Goal: Task Accomplishment & Management: Manage account settings

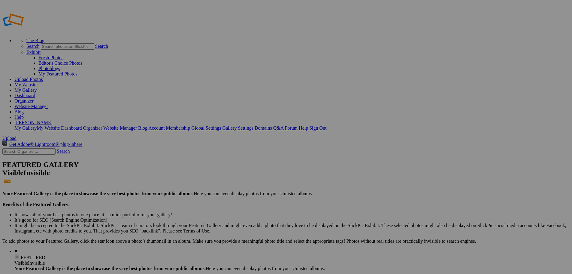
type input "New Bremen vs [PERSON_NAME]"
click at [233, 167] on span "Create" at bounding box center [226, 169] width 13 height 5
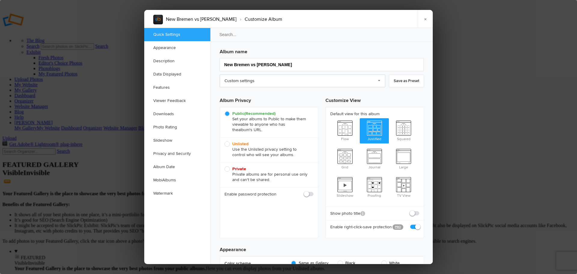
click at [259, 83] on link "Custom settings" at bounding box center [303, 81] width 166 height 13
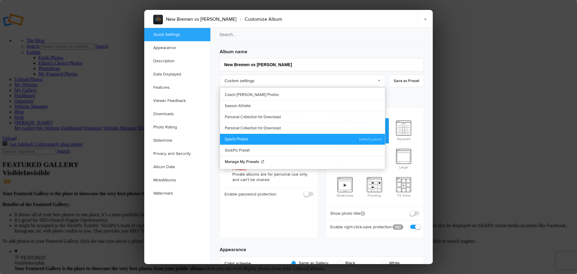
click at [251, 135] on link "Sports Photos" at bounding box center [302, 138] width 165 height 11
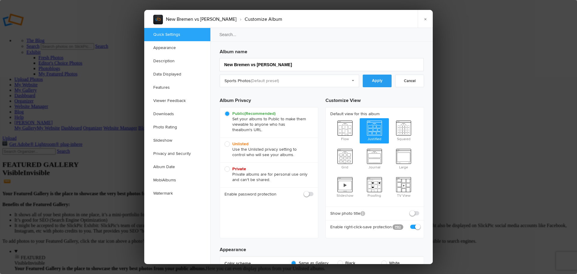
click at [377, 82] on link "Apply" at bounding box center [377, 81] width 29 height 13
click at [171, 193] on link "Watermark" at bounding box center [177, 193] width 66 height 13
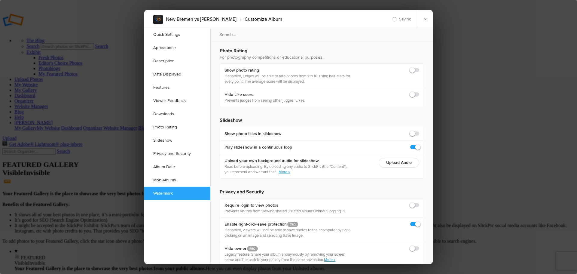
scroll to position [1304, 0]
checkbox input "true"
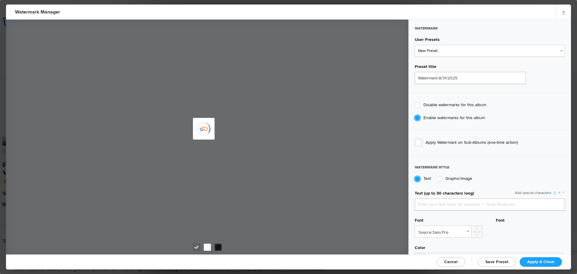
type input "jpphotography"
click at [455, 52] on select "New Preset... JP Photography - White JP Photography - Black" at bounding box center [490, 51] width 150 height 12
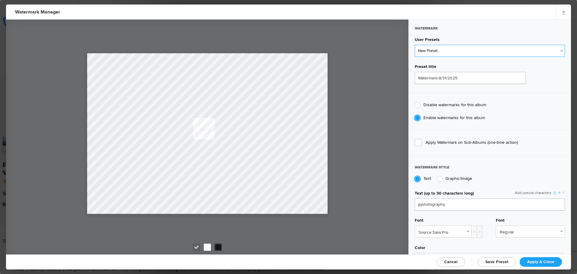
select select "2: Object"
click at [415, 45] on select "New Preset... JP Photography - White JP Photography - Black" at bounding box center [490, 51] width 150 height 12
type input "JP Photography - Black"
radio input "false"
radio input "true"
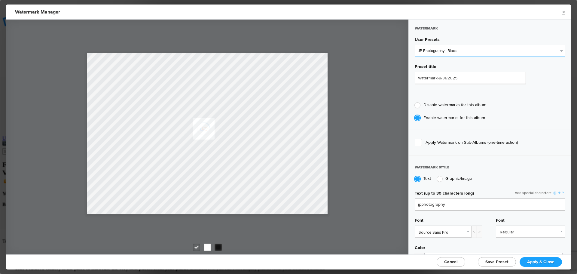
type input "128"
radio input "true"
radio input "false"
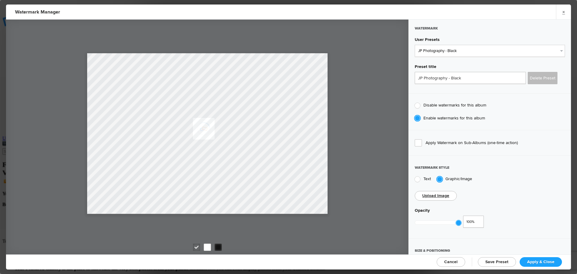
click at [457, 223] on div "1 100%" at bounding box center [449, 222] width 69 height 14
type input "0.52"
drag, startPoint x: 457, startPoint y: 221, endPoint x: 435, endPoint y: 221, distance: 21.6
click at [435, 221] on div at bounding box center [436, 222] width 5 height 5
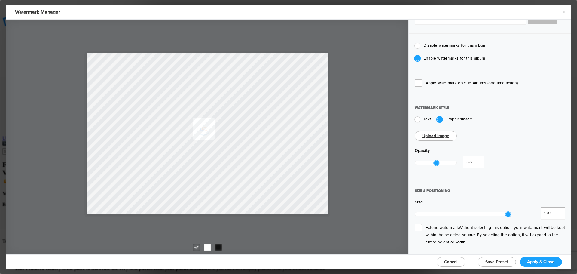
scroll to position [60, 0]
click at [417, 224] on span "Extend watermark Without selecting this option, your watermark will be kept wit…" at bounding box center [490, 235] width 150 height 22
click at [0, 0] on input "Extend watermark Without selecting this option, your watermark will be kept wit…" at bounding box center [0, 0] width 0 height 0
click at [538, 261] on span "Apply & Close" at bounding box center [540, 261] width 27 height 5
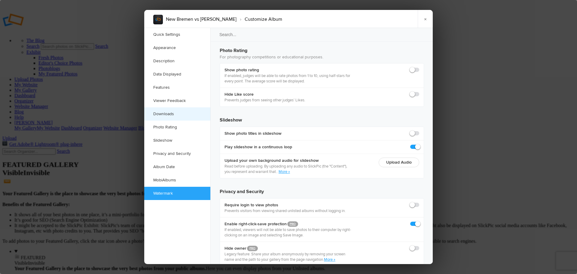
click at [174, 113] on link "Downloads" at bounding box center [177, 113] width 66 height 13
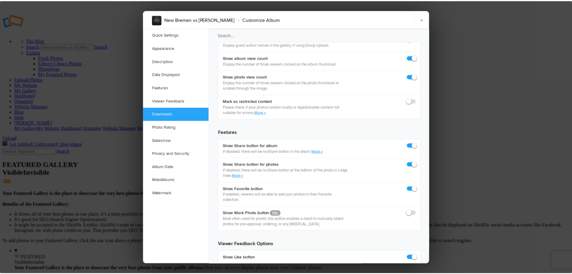
scroll to position [931, 0]
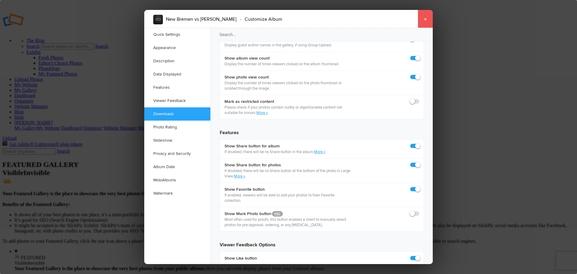
click at [426, 20] on link "×" at bounding box center [425, 19] width 15 height 18
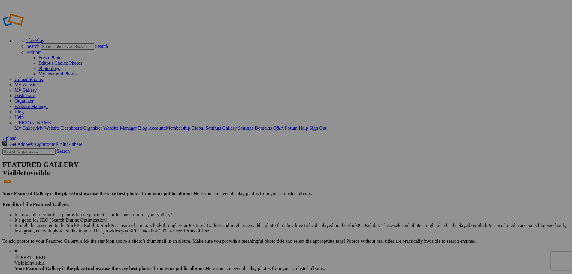
type input "New Bremen vs [PERSON_NAME]"
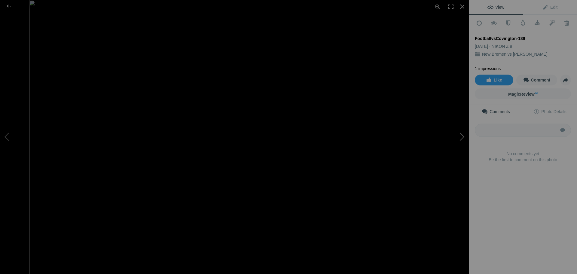
click at [461, 138] on button at bounding box center [446, 137] width 45 height 99
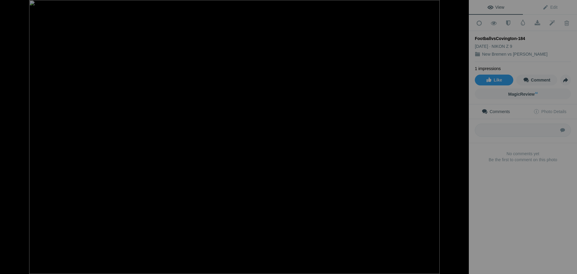
click at [461, 138] on button at bounding box center [446, 137] width 45 height 99
click at [461, 139] on button at bounding box center [446, 137] width 45 height 99
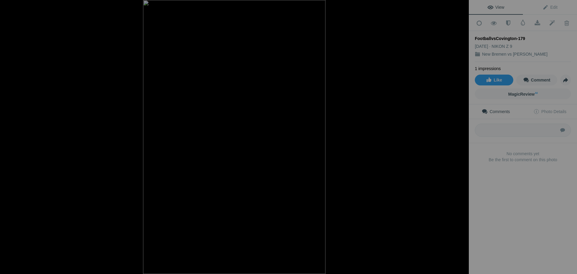
click at [461, 139] on button at bounding box center [446, 137] width 45 height 99
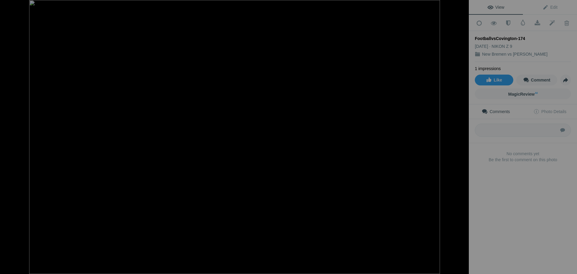
click at [461, 139] on button at bounding box center [446, 137] width 45 height 99
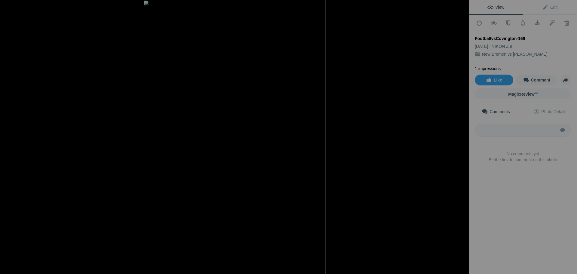
click at [461, 139] on button at bounding box center [446, 137] width 45 height 99
click at [11, 7] on div at bounding box center [9, 6] width 22 height 12
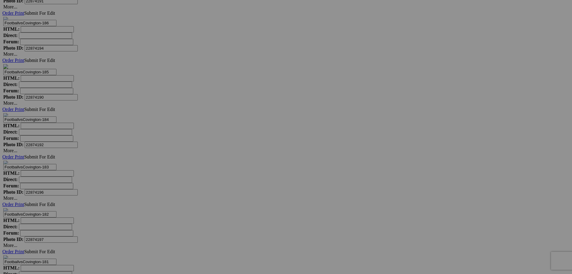
scroll to position [3813, 0]
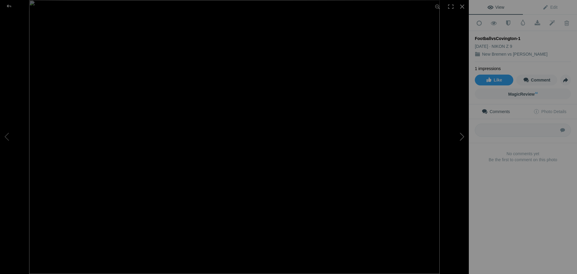
click at [462, 137] on button at bounding box center [446, 137] width 45 height 99
click at [8, 138] on button at bounding box center [22, 137] width 45 height 99
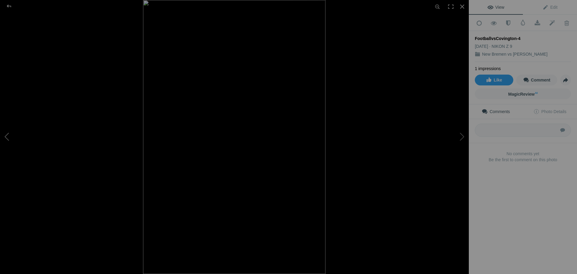
click at [8, 137] on button at bounding box center [22, 137] width 45 height 99
click at [8, 139] on button at bounding box center [22, 137] width 45 height 99
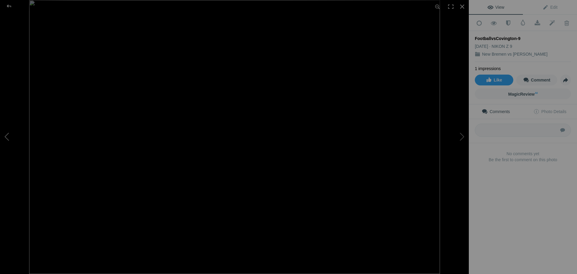
click at [8, 139] on button at bounding box center [22, 137] width 45 height 99
click at [7, 137] on button at bounding box center [22, 137] width 45 height 99
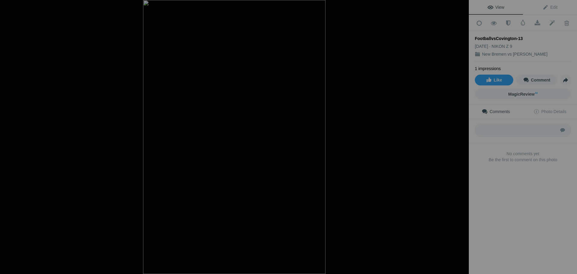
click at [7, 137] on button at bounding box center [22, 137] width 45 height 99
click at [11, 6] on div at bounding box center [9, 6] width 22 height 12
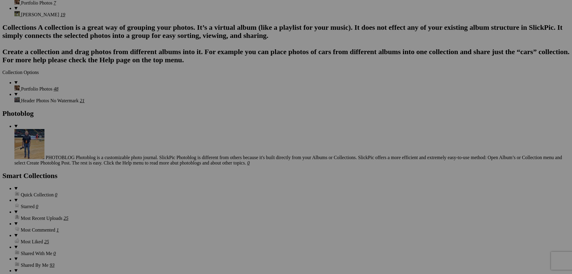
scroll to position [2311, 0]
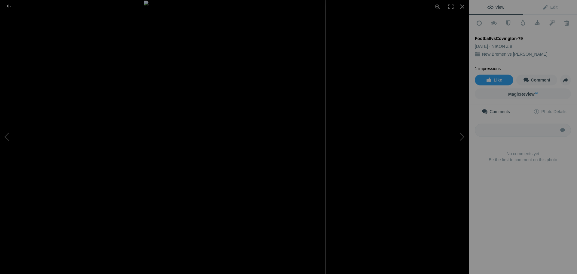
click at [11, 7] on div at bounding box center [9, 6] width 22 height 12
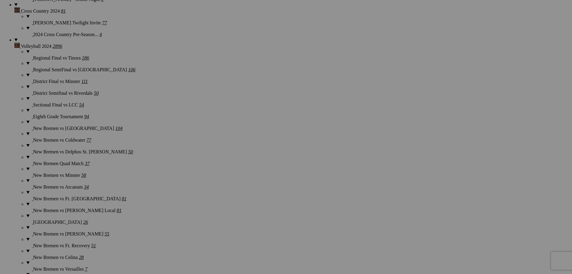
scroll to position [1800, 0]
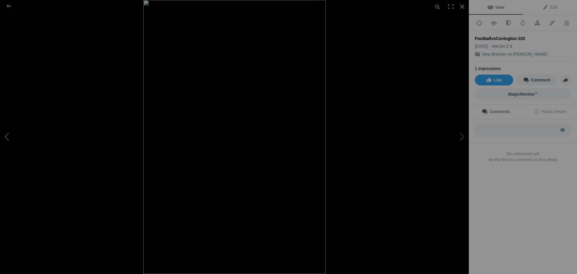
click at [6, 138] on button at bounding box center [22, 137] width 45 height 99
click at [7, 5] on div at bounding box center [9, 6] width 22 height 12
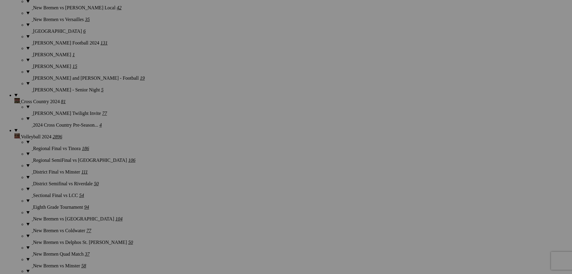
scroll to position [1710, 0]
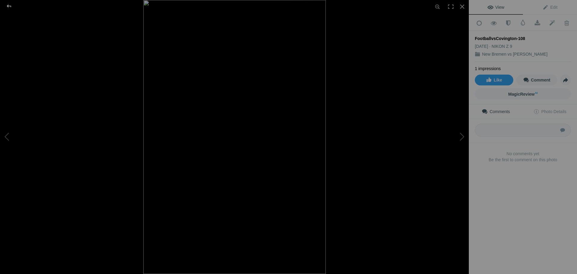
click at [8, 5] on div at bounding box center [9, 6] width 22 height 12
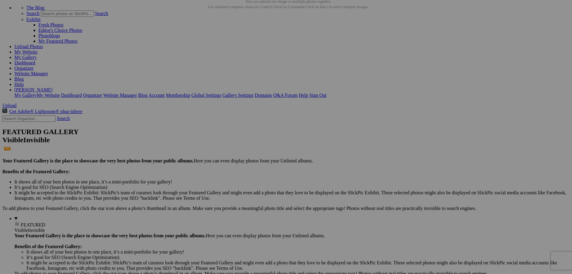
scroll to position [0, 0]
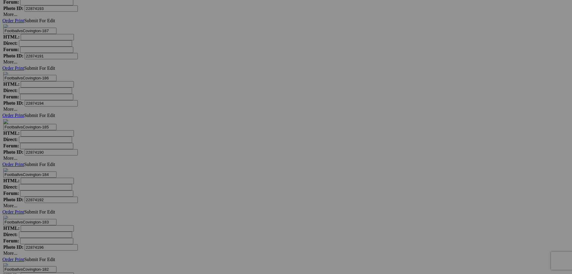
scroll to position [3693, 0]
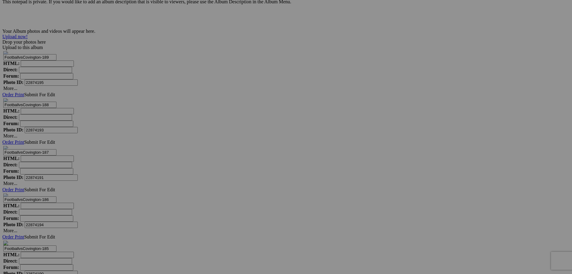
scroll to position [3573, 0]
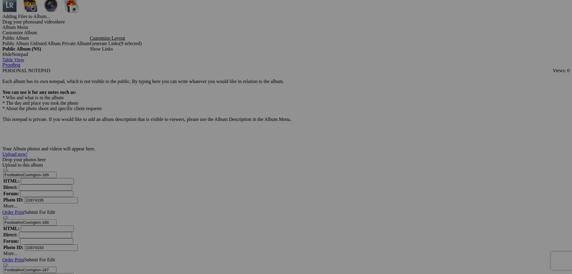
scroll to position [3453, 0]
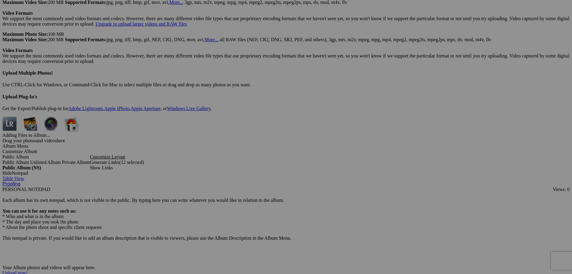
scroll to position [3333, 0]
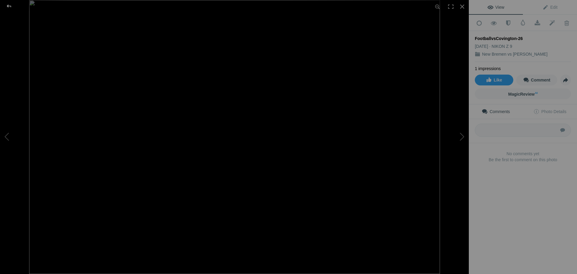
click at [10, 8] on div at bounding box center [9, 6] width 22 height 12
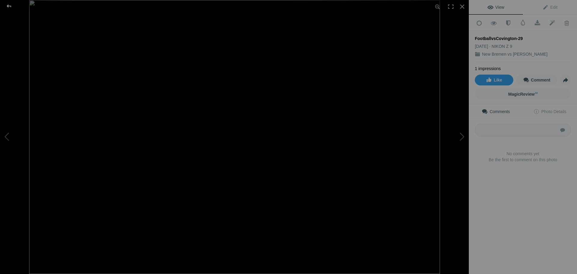
click at [9, 5] on div at bounding box center [9, 6] width 22 height 12
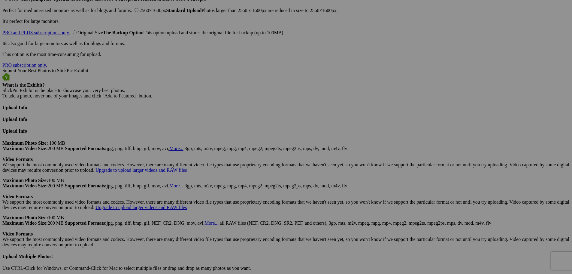
scroll to position [3152, 0]
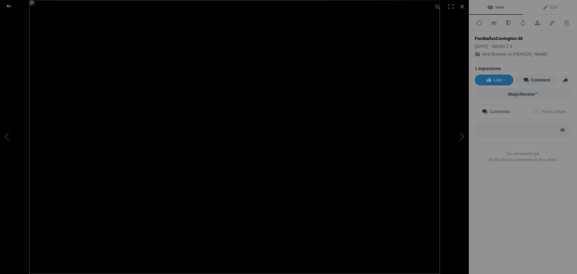
click at [11, 7] on div at bounding box center [9, 6] width 22 height 12
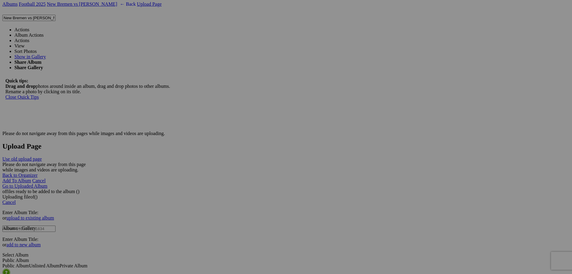
scroll to position [2732, 0]
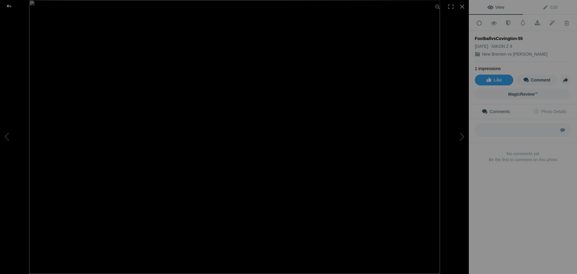
click at [8, 6] on div at bounding box center [9, 6] width 22 height 12
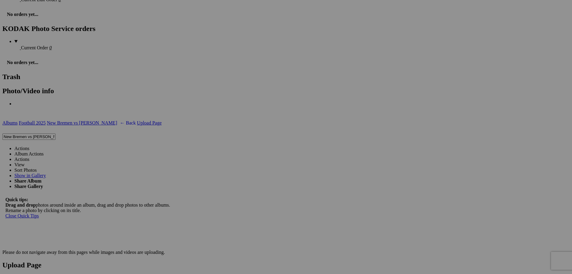
scroll to position [2612, 0]
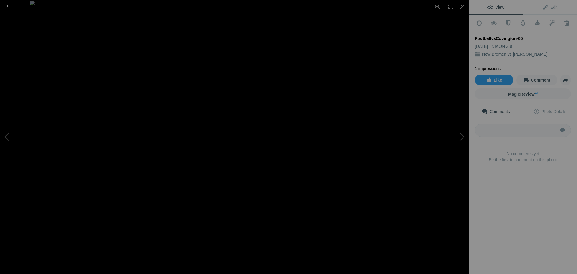
click at [10, 7] on div at bounding box center [9, 6] width 22 height 12
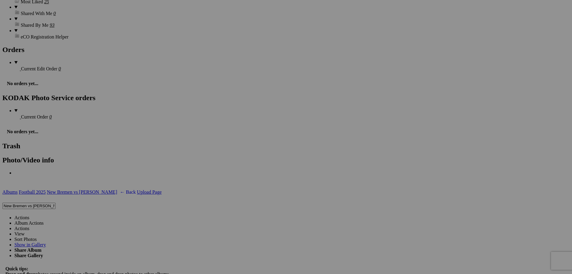
scroll to position [2551, 0]
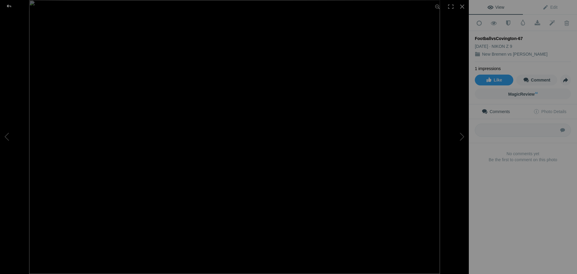
click at [10, 7] on div at bounding box center [9, 6] width 22 height 12
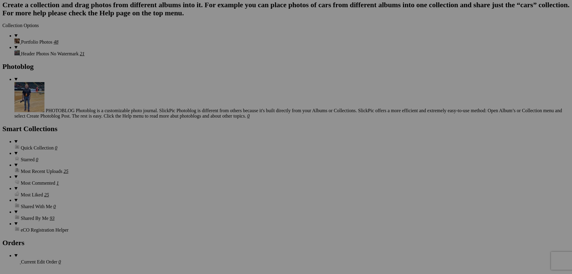
scroll to position [2341, 0]
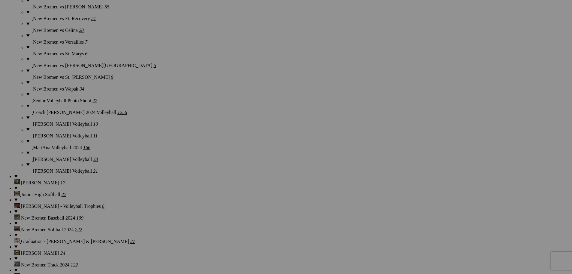
scroll to position [2011, 0]
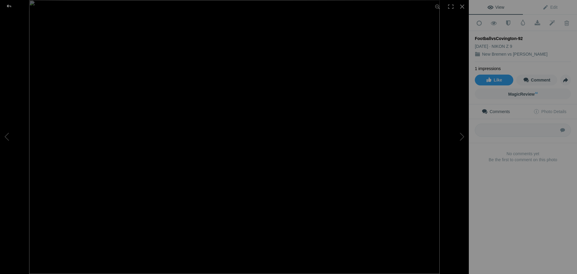
click at [9, 5] on div at bounding box center [9, 6] width 22 height 12
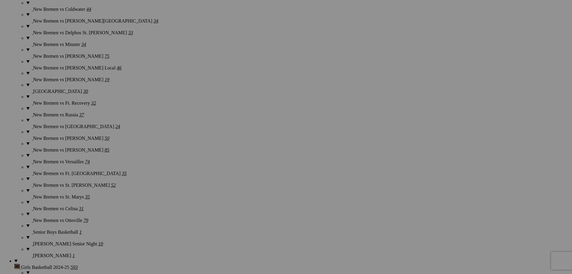
scroll to position [1170, 0]
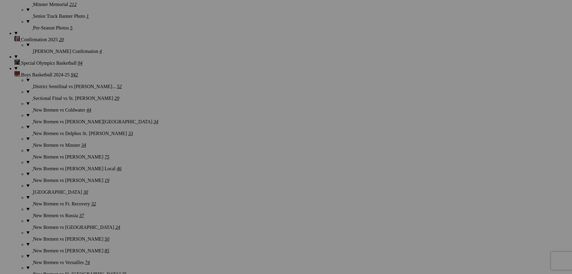
scroll to position [1049, 0]
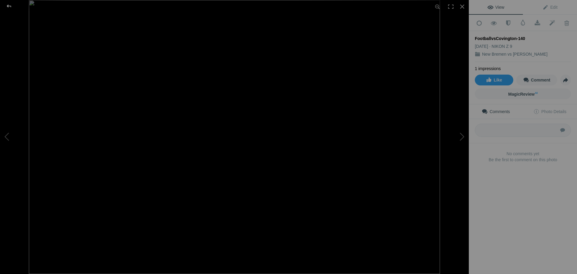
click at [10, 5] on div at bounding box center [9, 6] width 22 height 12
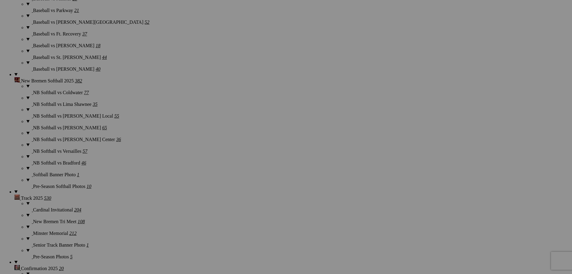
scroll to position [839, 0]
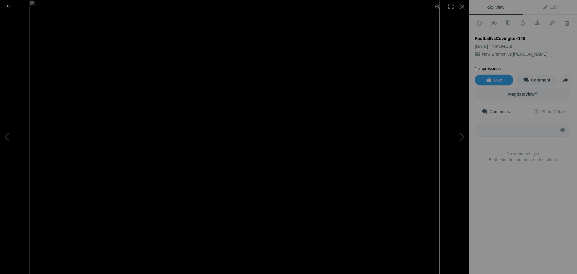
click at [8, 7] on div at bounding box center [9, 6] width 22 height 12
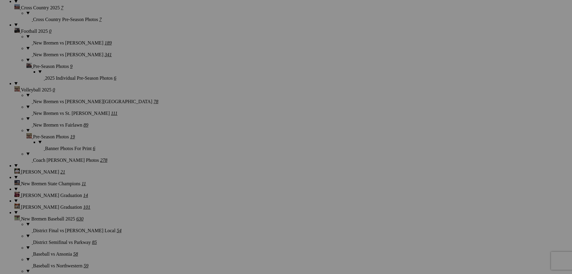
scroll to position [539, 0]
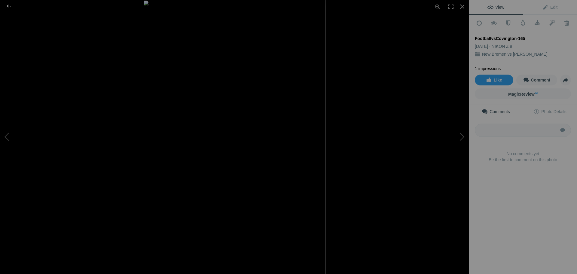
click at [9, 7] on div at bounding box center [9, 6] width 22 height 12
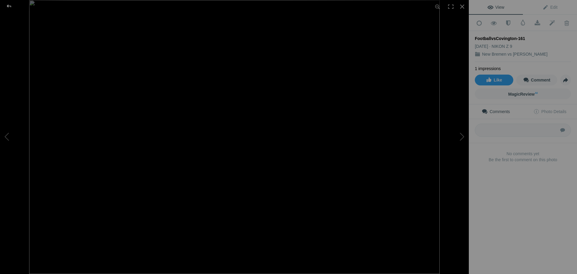
click at [9, 5] on div at bounding box center [9, 6] width 22 height 12
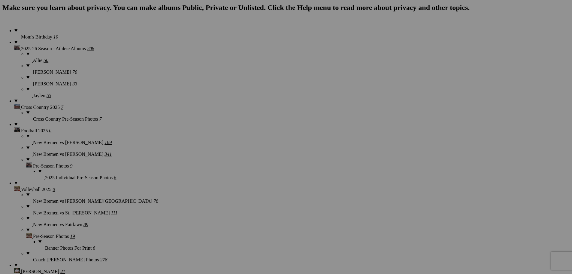
scroll to position [418, 0]
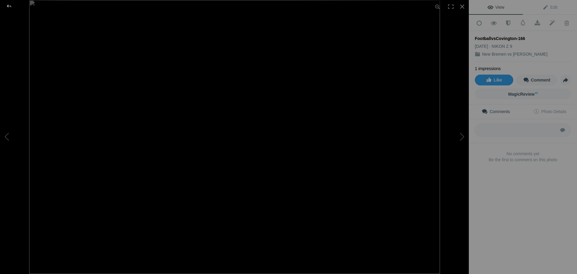
click at [11, 7] on div at bounding box center [9, 6] width 22 height 12
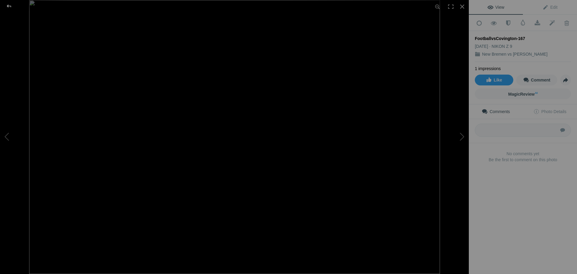
click at [10, 5] on div at bounding box center [9, 6] width 22 height 12
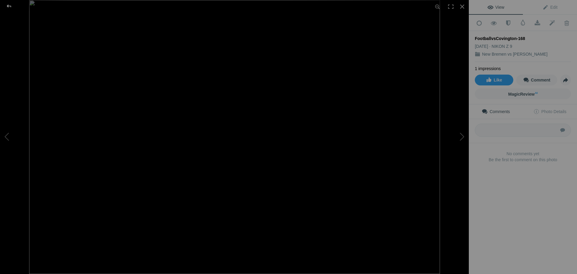
click at [11, 7] on div at bounding box center [9, 6] width 22 height 12
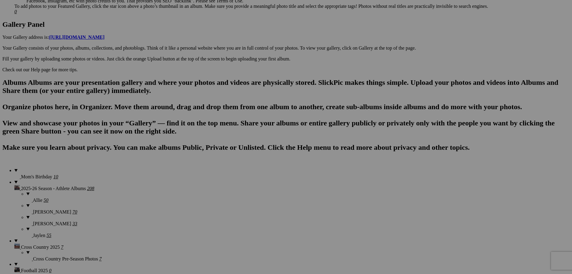
scroll to position [298, 0]
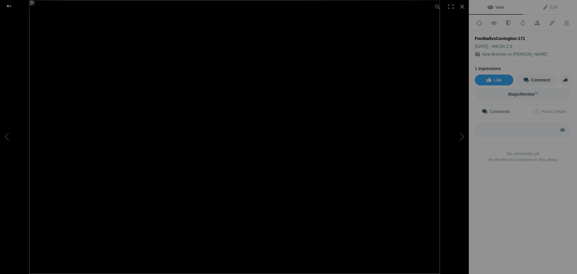
click at [9, 6] on div at bounding box center [9, 6] width 22 height 12
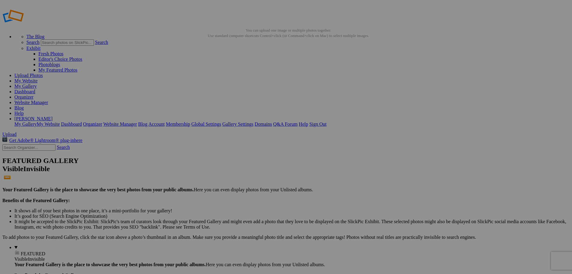
scroll to position [0, 0]
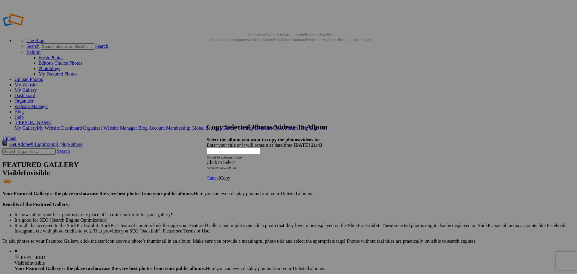
click at [207, 160] on span at bounding box center [207, 162] width 0 height 5
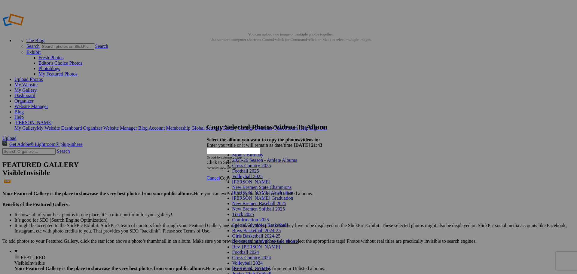
click at [274, 163] on span "2025-26 Season - Athlete Albums" at bounding box center [264, 159] width 65 height 5
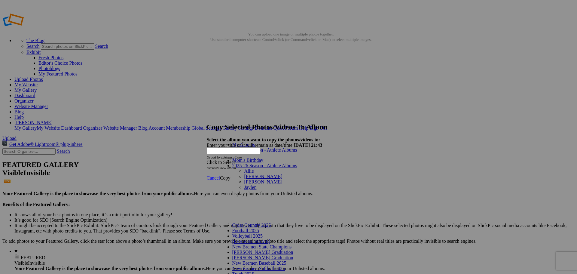
click at [248, 174] on link "[PERSON_NAME]" at bounding box center [263, 176] width 38 height 5
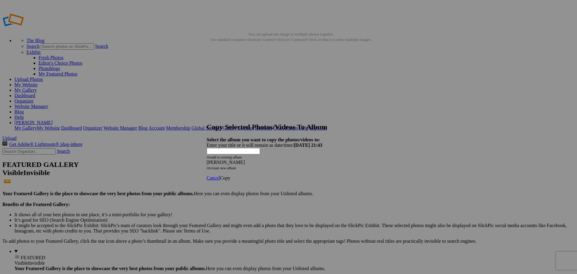
click at [230, 175] on span "Copy" at bounding box center [225, 177] width 11 height 5
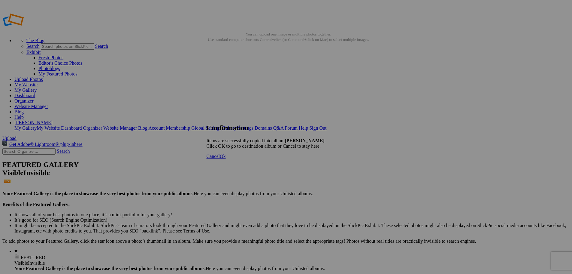
click at [226, 159] on span "Ok" at bounding box center [223, 156] width 6 height 5
type input "[PERSON_NAME]"
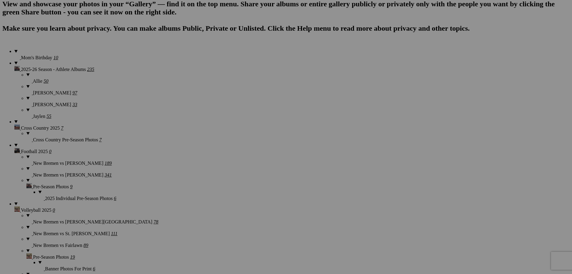
scroll to position [421, 0]
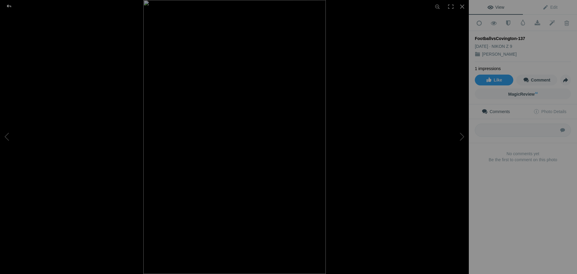
click at [11, 5] on div at bounding box center [9, 6] width 22 height 12
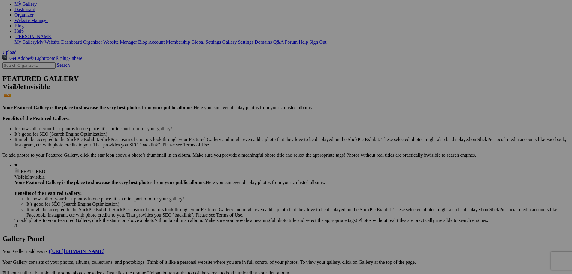
scroll to position [0, 0]
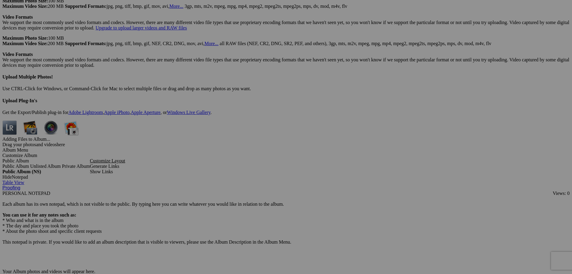
scroll to position [3333, 0]
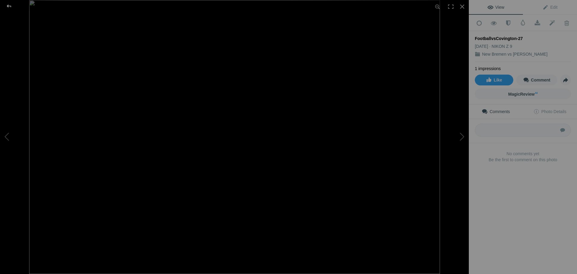
click at [9, 5] on div at bounding box center [9, 6] width 22 height 12
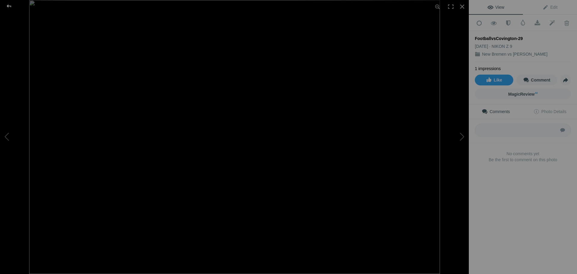
click at [10, 7] on div at bounding box center [9, 6] width 22 height 12
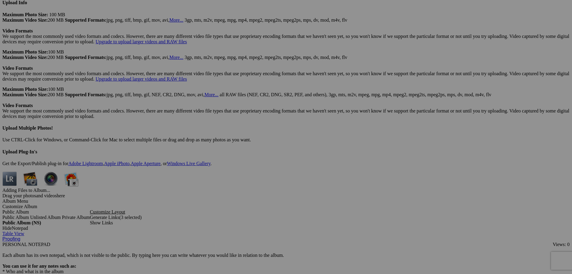
scroll to position [3272, 0]
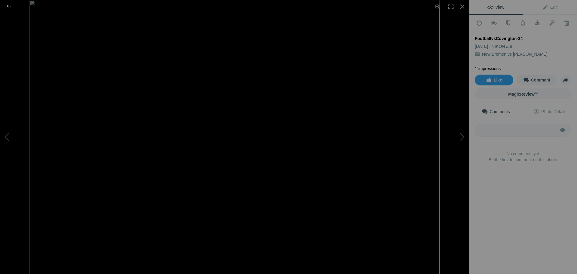
click at [9, 6] on div at bounding box center [9, 6] width 22 height 12
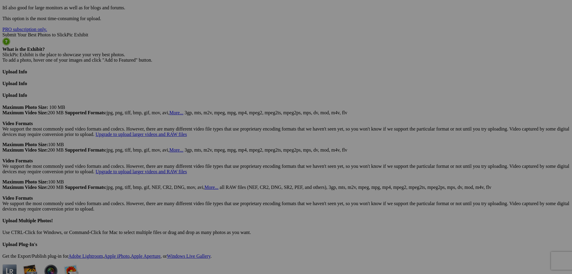
scroll to position [3182, 0]
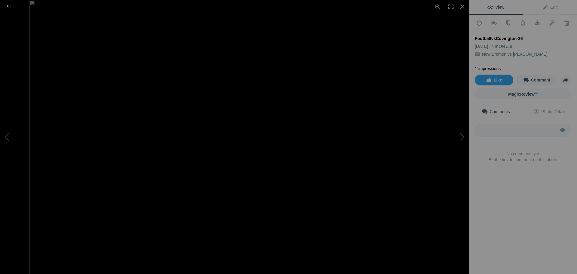
click at [8, 5] on div at bounding box center [9, 6] width 22 height 12
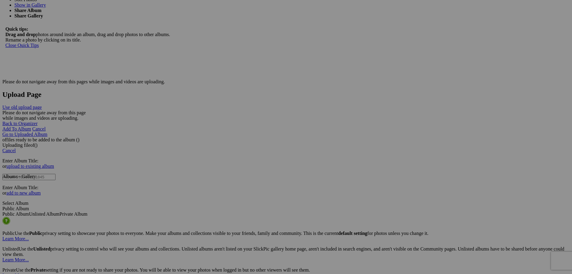
scroll to position [2792, 0]
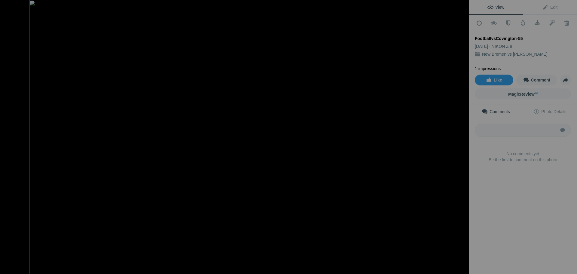
click at [9, 6] on div at bounding box center [9, 6] width 22 height 12
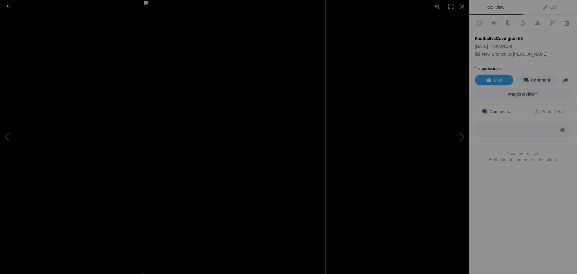
click at [11, 7] on div at bounding box center [9, 6] width 22 height 12
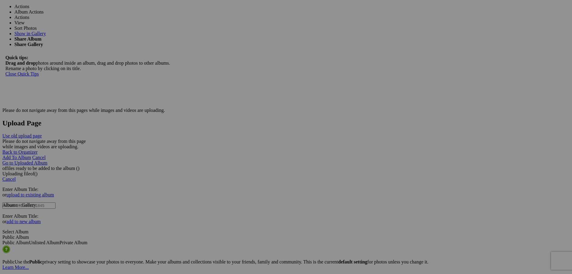
scroll to position [2762, 0]
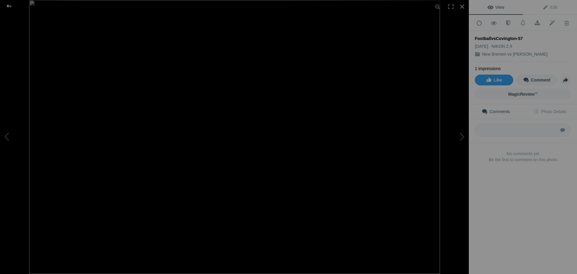
click at [11, 6] on div at bounding box center [9, 6] width 22 height 12
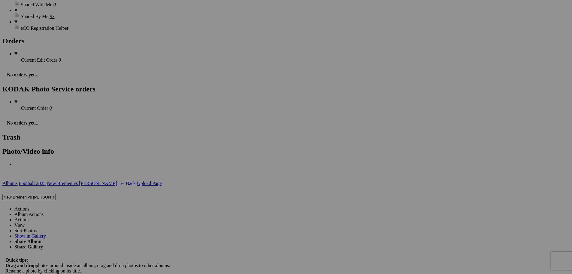
scroll to position [2551, 0]
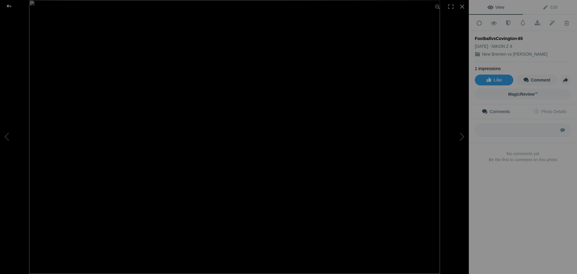
click at [8, 5] on div at bounding box center [9, 6] width 22 height 12
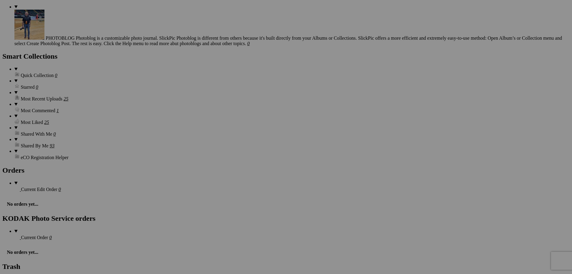
scroll to position [2431, 0]
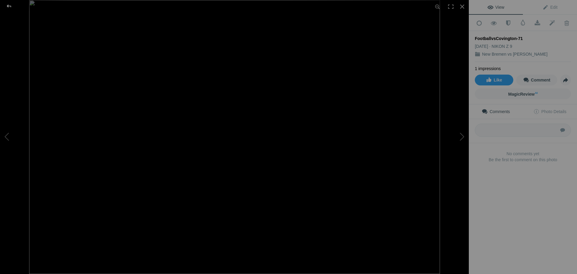
click at [8, 7] on div at bounding box center [9, 6] width 22 height 12
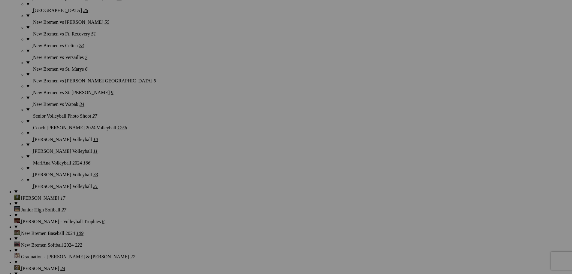
scroll to position [2011, 0]
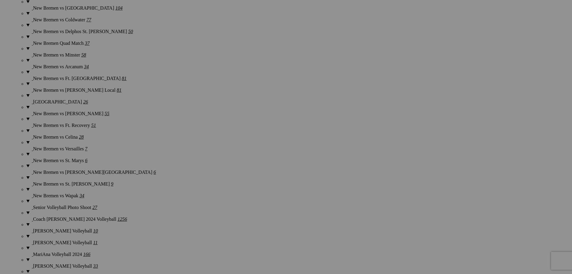
scroll to position [1891, 0]
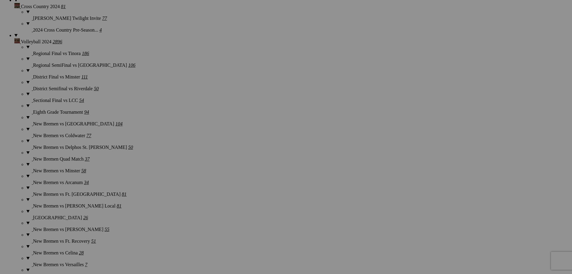
scroll to position [1800, 0]
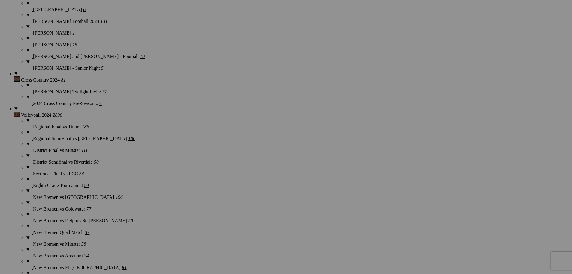
scroll to position [1710, 0]
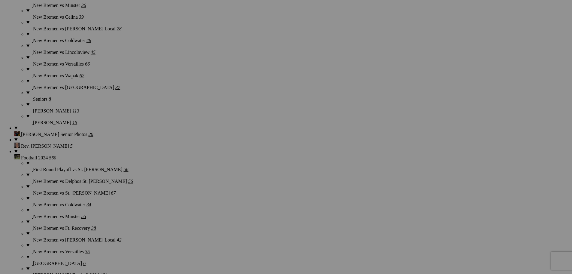
scroll to position [1470, 0]
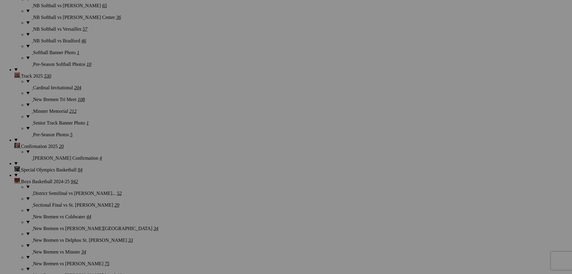
scroll to position [959, 0]
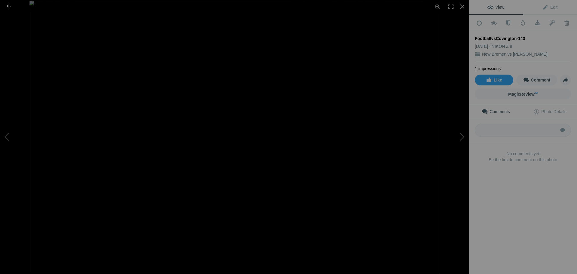
click at [10, 7] on div at bounding box center [9, 6] width 22 height 12
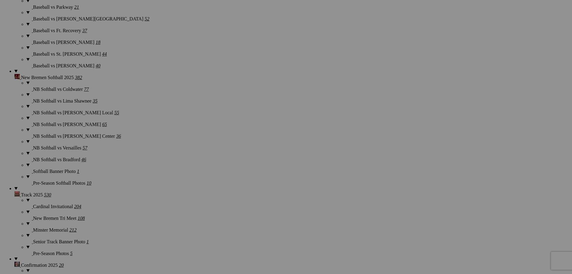
scroll to position [839, 0]
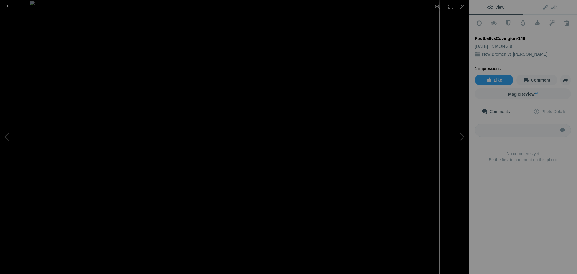
click at [9, 6] on div at bounding box center [9, 6] width 22 height 12
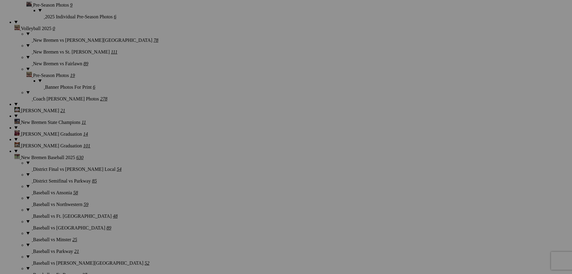
scroll to position [599, 0]
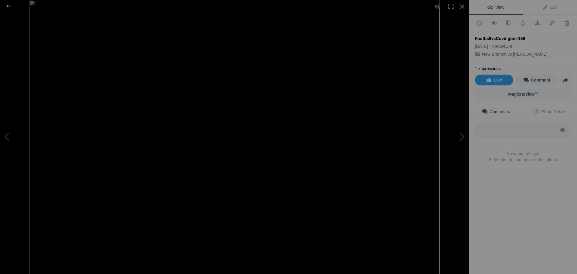
click at [8, 5] on div at bounding box center [9, 6] width 22 height 12
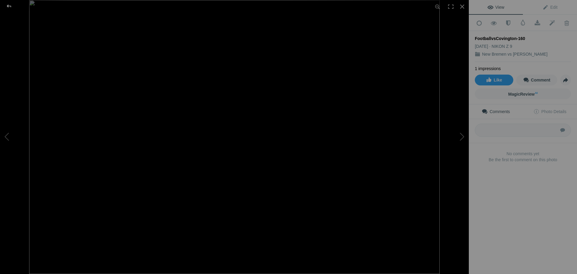
click at [11, 6] on div at bounding box center [9, 6] width 22 height 12
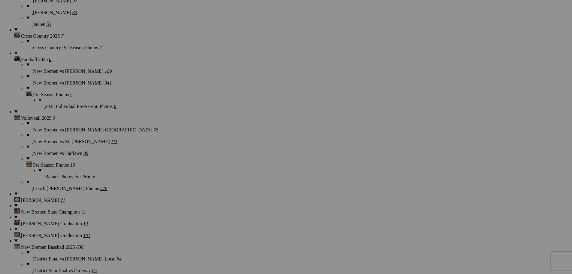
scroll to position [509, 0]
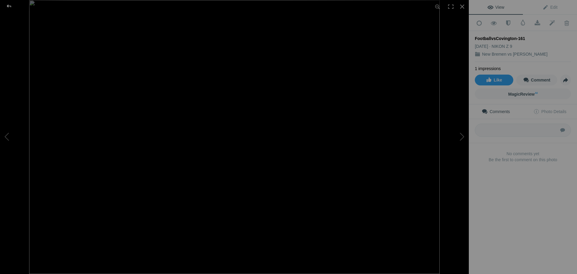
click at [9, 6] on div at bounding box center [9, 6] width 22 height 12
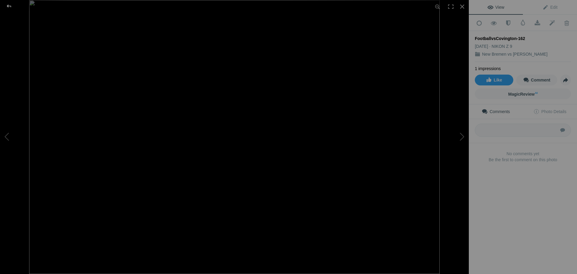
click at [10, 7] on div at bounding box center [9, 6] width 22 height 12
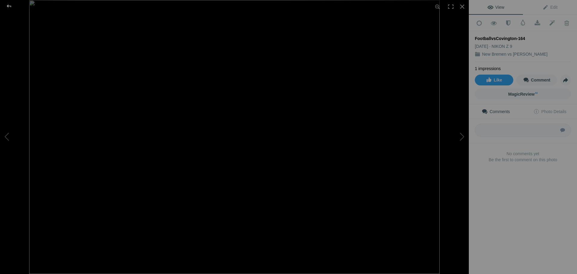
click at [9, 5] on div at bounding box center [9, 6] width 22 height 12
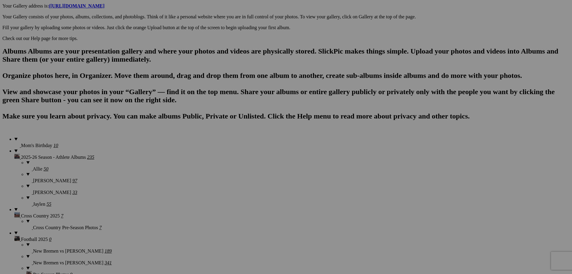
scroll to position [328, 0]
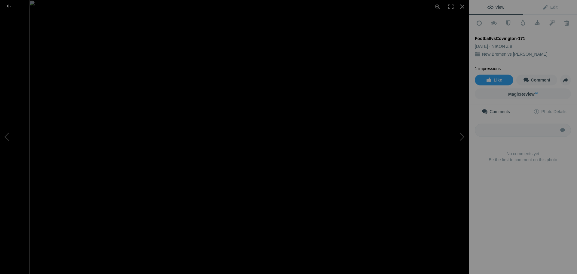
click at [8, 7] on div at bounding box center [9, 6] width 22 height 12
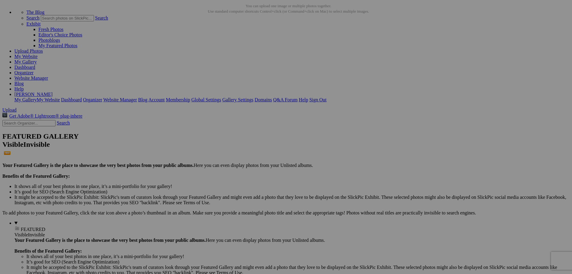
scroll to position [0, 0]
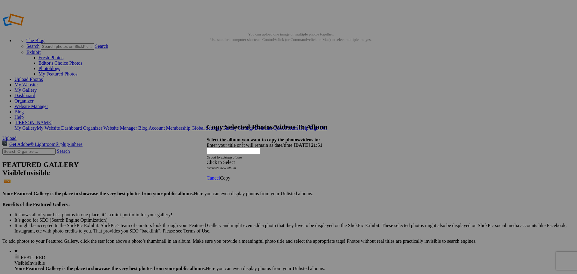
click at [207, 160] on span at bounding box center [207, 162] width 0 height 5
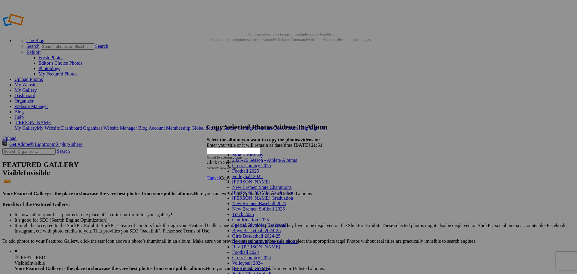
click at [257, 163] on span "2025-26 Season - Athlete Albums" at bounding box center [264, 159] width 65 height 5
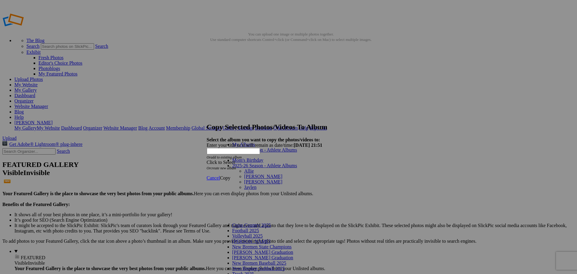
click at [244, 186] on link "Jaylen" at bounding box center [250, 186] width 12 height 5
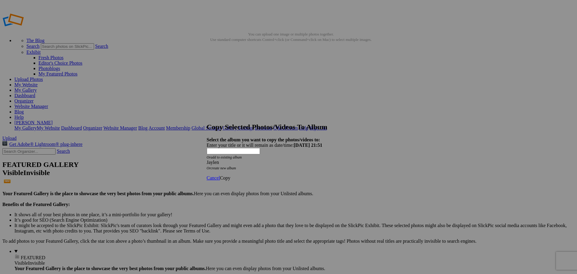
click at [230, 175] on span "Copy" at bounding box center [225, 177] width 11 height 5
click at [226, 159] on span "Ok" at bounding box center [223, 156] width 6 height 5
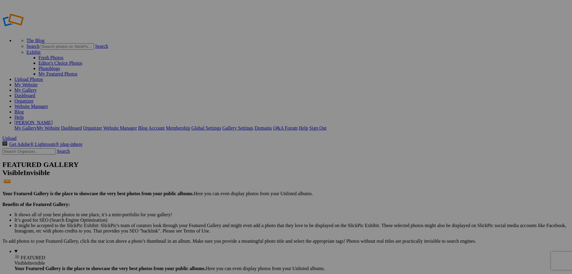
type input "Jaylen"
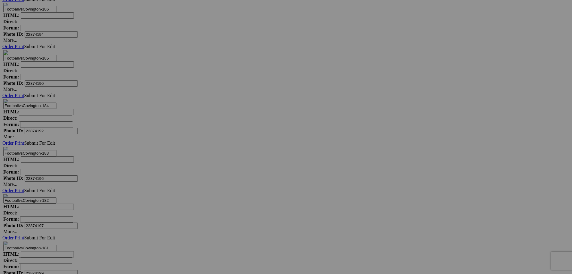
scroll to position [3813, 0]
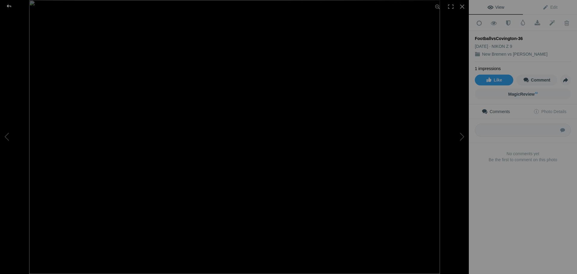
click at [11, 8] on div at bounding box center [9, 6] width 22 height 12
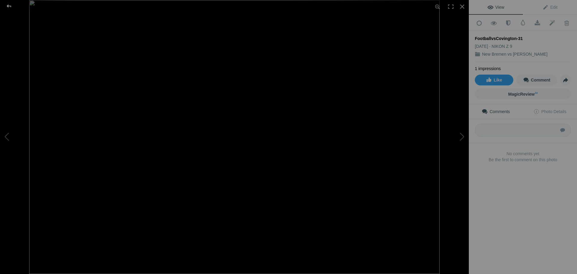
click at [11, 7] on div at bounding box center [9, 6] width 22 height 12
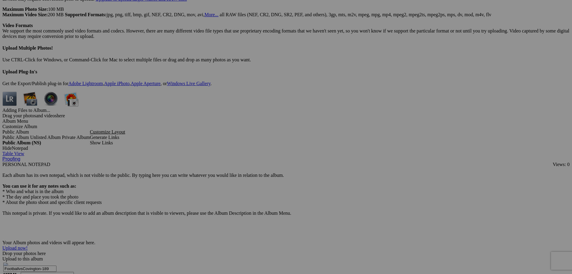
scroll to position [3363, 0]
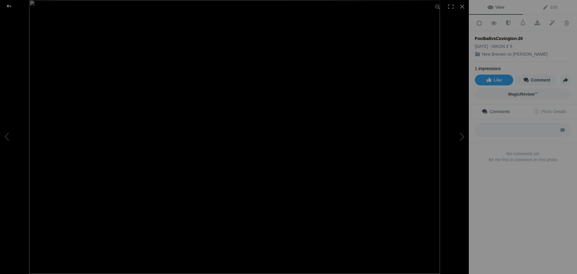
click at [8, 6] on div at bounding box center [9, 6] width 22 height 12
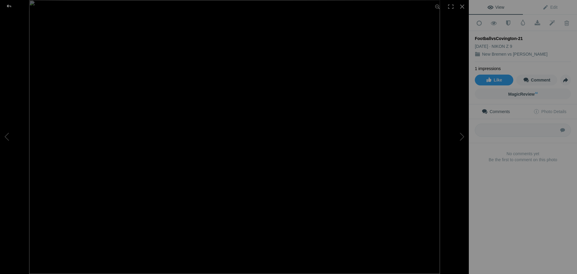
click at [7, 6] on div at bounding box center [9, 6] width 22 height 12
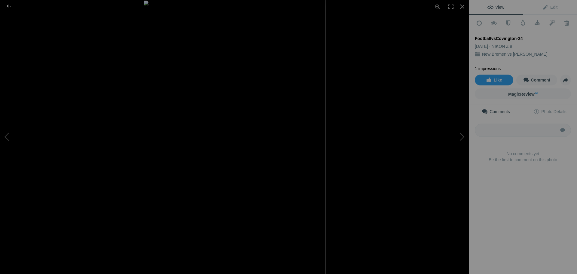
click at [10, 5] on div at bounding box center [9, 6] width 22 height 12
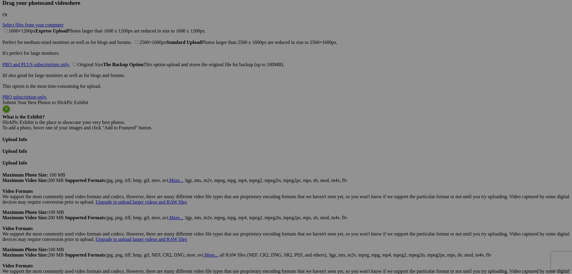
scroll to position [3122, 0]
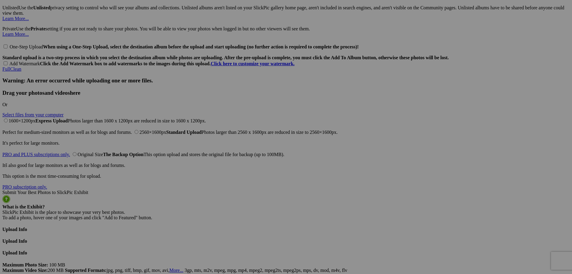
scroll to position [3032, 0]
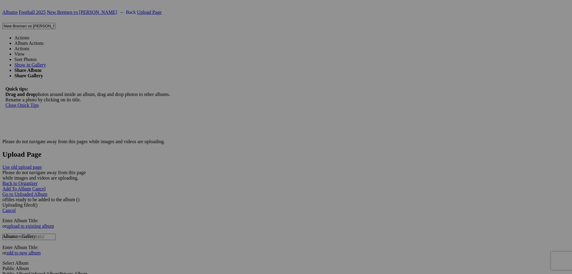
scroll to position [2732, 0]
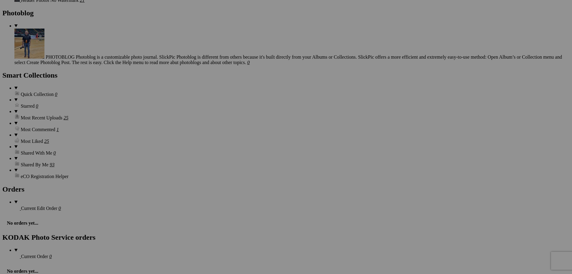
scroll to position [2401, 0]
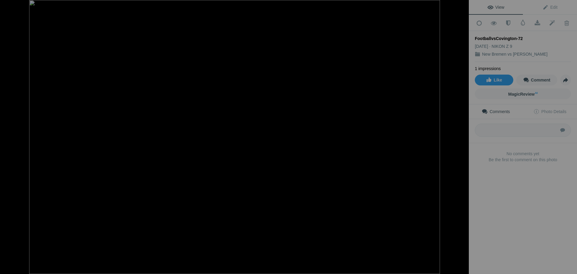
click at [8, 6] on div at bounding box center [9, 6] width 22 height 12
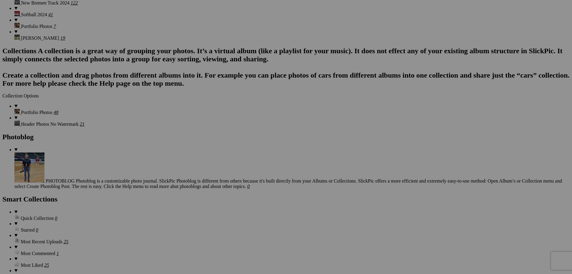
scroll to position [2281, 0]
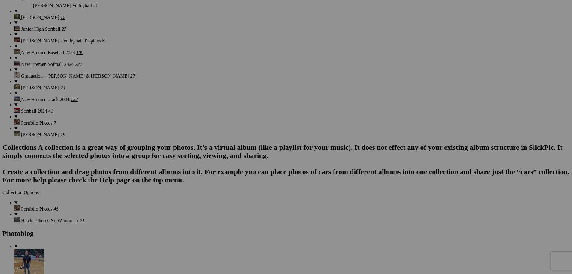
scroll to position [2191, 0]
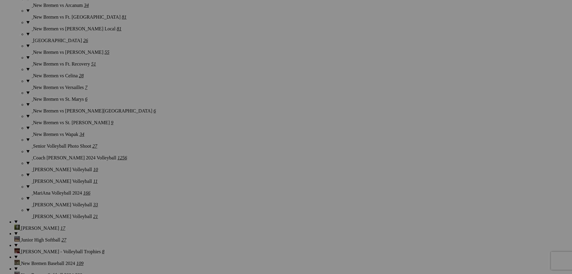
scroll to position [1981, 0]
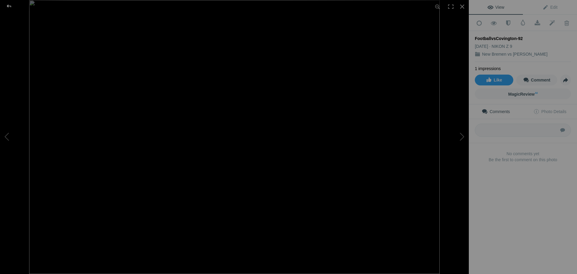
click at [10, 6] on div at bounding box center [9, 6] width 22 height 12
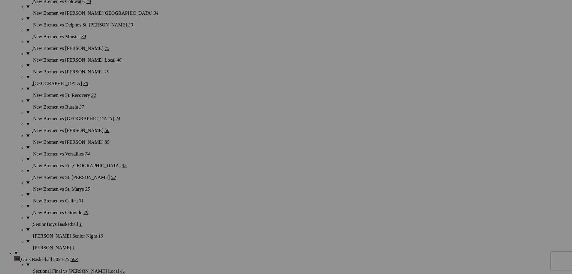
scroll to position [1170, 0]
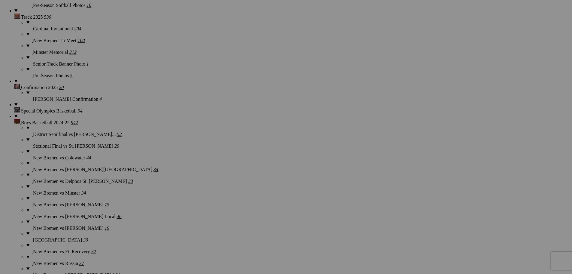
scroll to position [1019, 0]
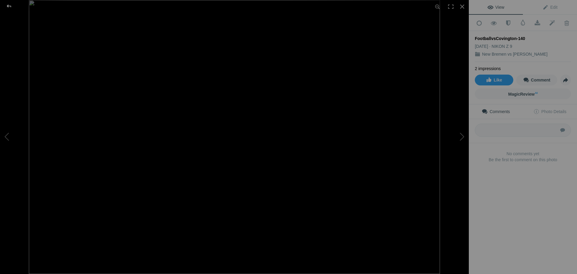
click at [9, 7] on div at bounding box center [9, 6] width 22 height 12
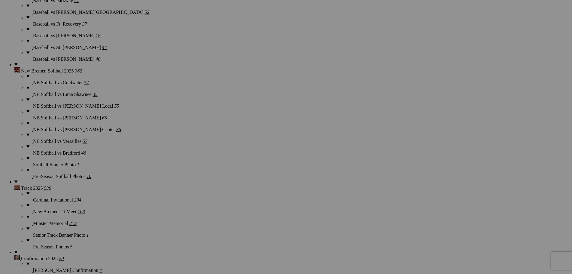
scroll to position [839, 0]
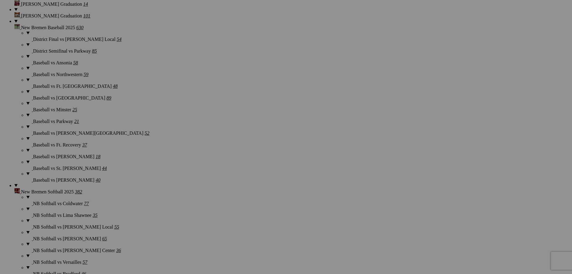
scroll to position [719, 0]
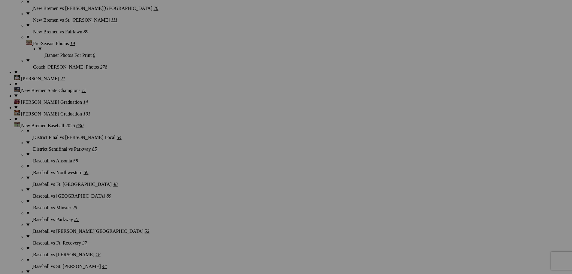
scroll to position [629, 0]
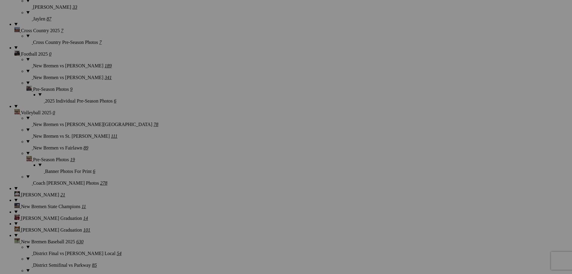
scroll to position [509, 0]
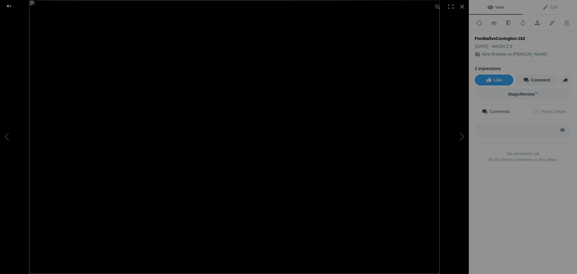
click at [8, 6] on div at bounding box center [9, 6] width 22 height 12
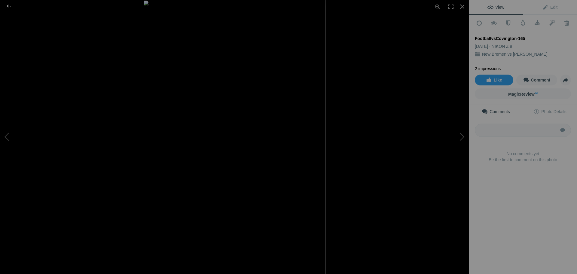
click at [9, 5] on div at bounding box center [9, 6] width 22 height 12
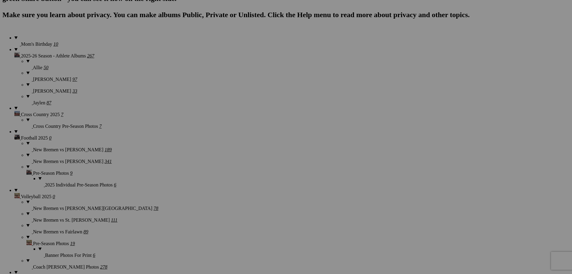
scroll to position [418, 0]
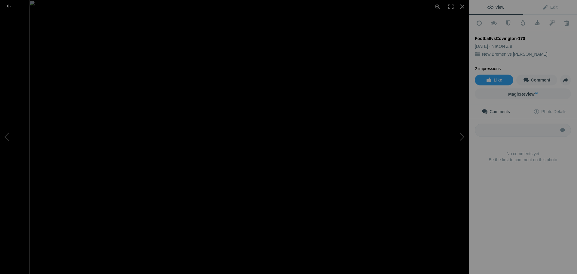
click at [9, 7] on div at bounding box center [9, 6] width 22 height 12
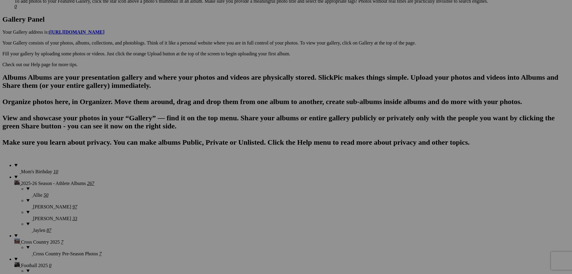
scroll to position [298, 0]
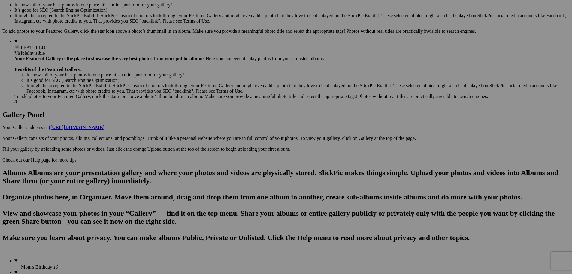
scroll to position [208, 0]
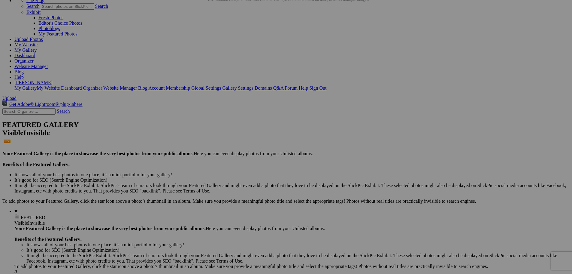
scroll to position [0, 0]
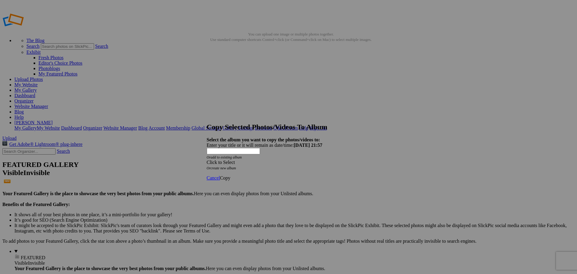
click at [207, 160] on span at bounding box center [207, 162] width 0 height 5
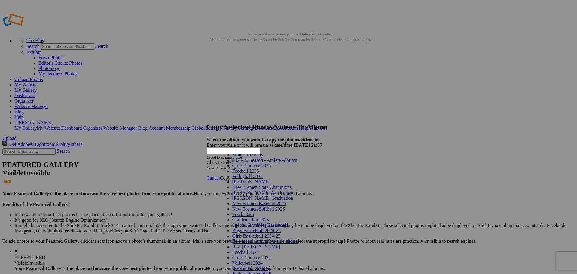
click at [263, 163] on span "2025-26 Season - Athlete Albums" at bounding box center [264, 159] width 65 height 5
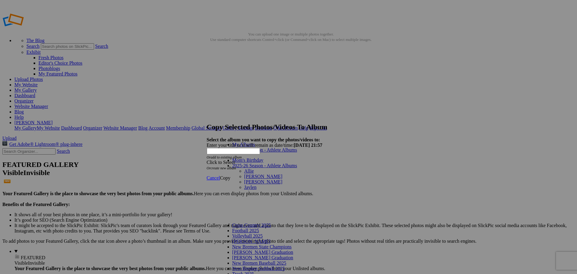
click at [244, 179] on link "[PERSON_NAME]" at bounding box center [263, 181] width 38 height 5
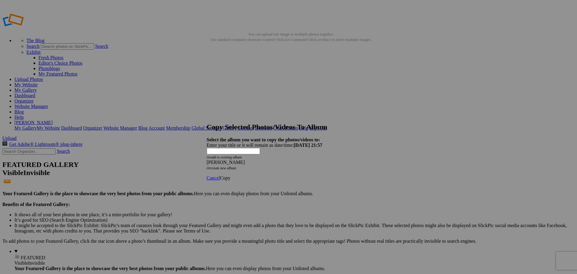
click at [230, 175] on span "Copy" at bounding box center [225, 177] width 11 height 5
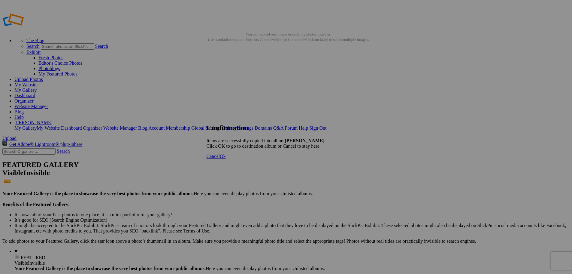
click at [226, 159] on span "Ok" at bounding box center [223, 156] width 6 height 5
type input "[PERSON_NAME]"
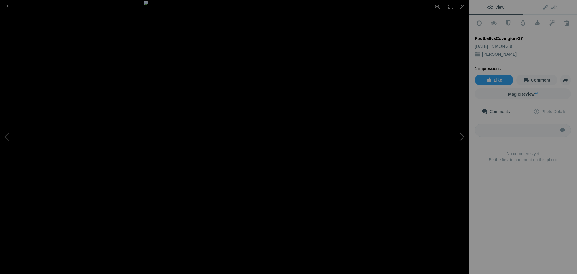
click at [461, 137] on button at bounding box center [446, 137] width 45 height 99
click at [10, 7] on div at bounding box center [9, 6] width 22 height 12
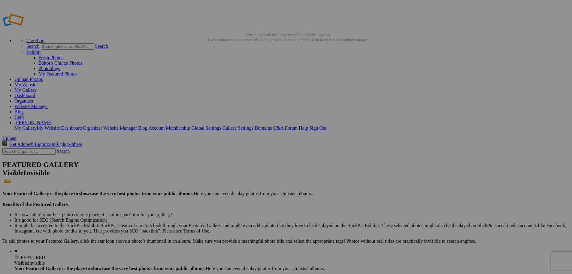
click at [48, 104] on link "Website Manager" at bounding box center [31, 106] width 34 height 5
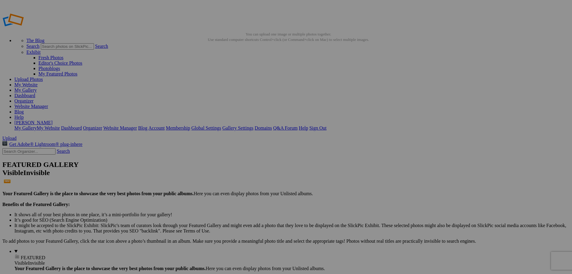
click at [48, 104] on link "Website Manager" at bounding box center [31, 106] width 34 height 5
